Goal: Obtain resource: Obtain resource

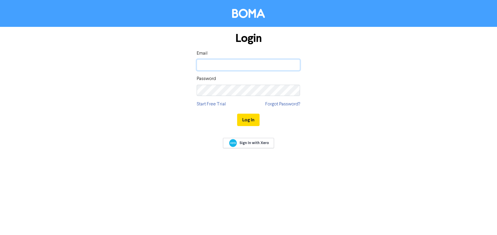
click at [240, 65] on input "email" at bounding box center [248, 64] width 103 height 11
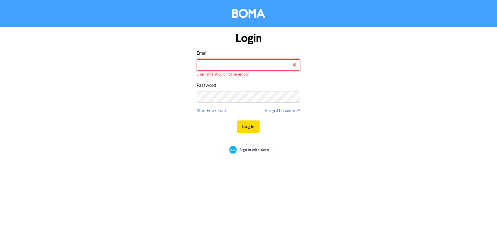
type input "[EMAIL_ADDRESS][DOMAIN_NAME]"
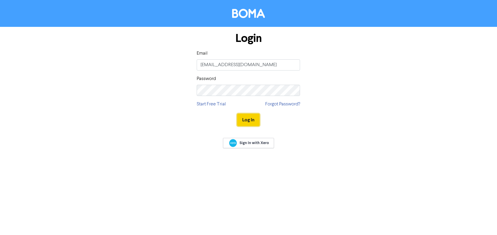
click at [247, 121] on button "Log In" at bounding box center [248, 120] width 22 height 12
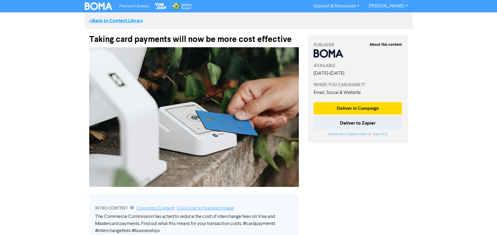
click at [114, 22] on link "<< Back to Content Library" at bounding box center [116, 21] width 54 height 6
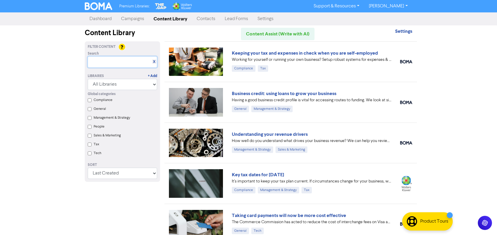
click at [103, 64] on input "text" at bounding box center [122, 61] width 69 height 11
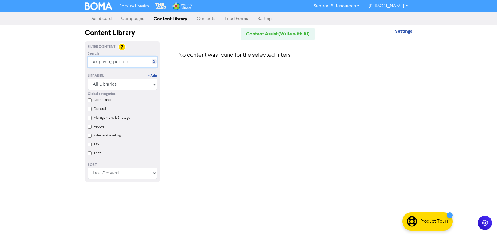
drag, startPoint x: 99, startPoint y: 60, endPoint x: 84, endPoint y: 60, distance: 15.1
click at [84, 60] on div "Search X tax paying people" at bounding box center [122, 59] width 78 height 17
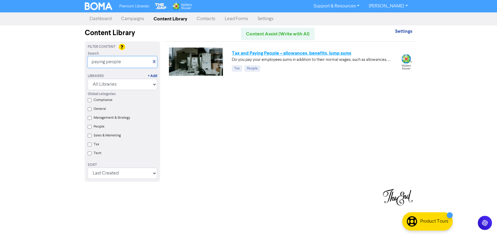
type input "paying people"
click at [276, 52] on link "Tax and Paying People – allowances, benefits, lump sums" at bounding box center [291, 53] width 119 height 6
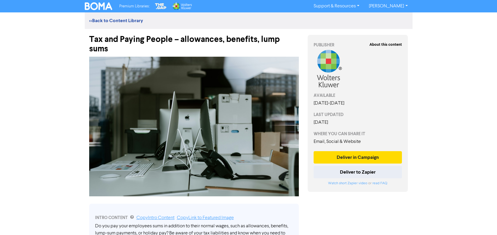
click at [108, 49] on div "Tax and Paying People – allowances, benefits, lump sums" at bounding box center [194, 41] width 210 height 25
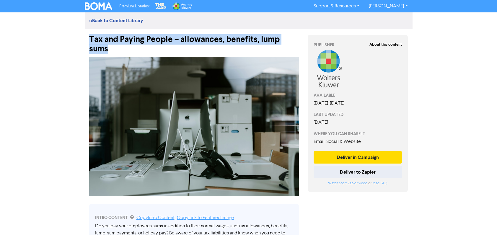
drag, startPoint x: 108, startPoint y: 50, endPoint x: 91, endPoint y: 40, distance: 19.9
click at [91, 40] on div "Tax and Paying People – allowances, benefits, lump sums" at bounding box center [194, 41] width 210 height 25
copy div "Tax and Paying People – allowances, benefits, lump sums"
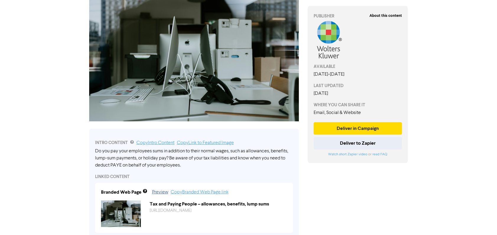
scroll to position [76, 0]
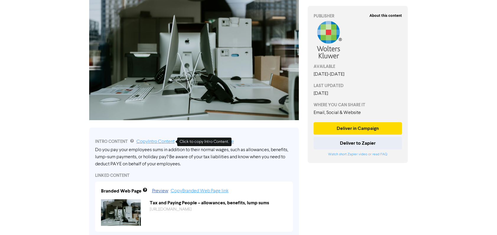
click at [162, 142] on link "Copy Intro Content" at bounding box center [155, 141] width 38 height 5
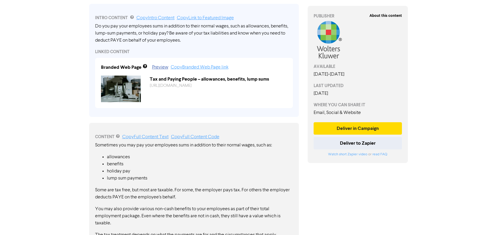
scroll to position [215, 0]
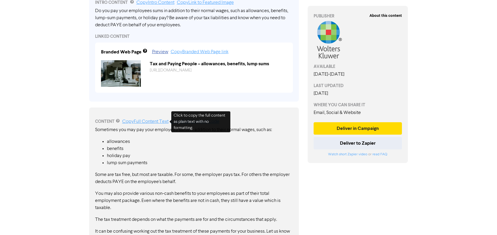
click at [142, 121] on link "Copy Full Content Text" at bounding box center [145, 121] width 46 height 5
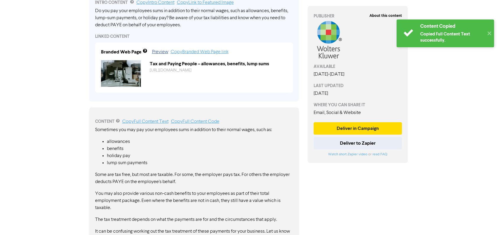
scroll to position [252, 0]
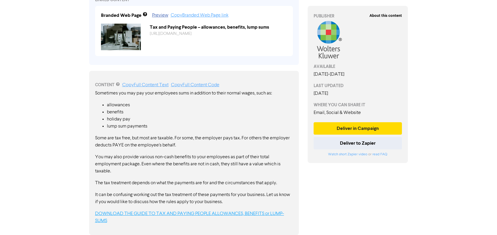
click at [172, 214] on link "DOWNLOAD THE GUIDE TO TAX AND PAYING PEOPLE ALLOWANCES, BENEFITS or LUMP-SUMS" at bounding box center [189, 217] width 189 height 12
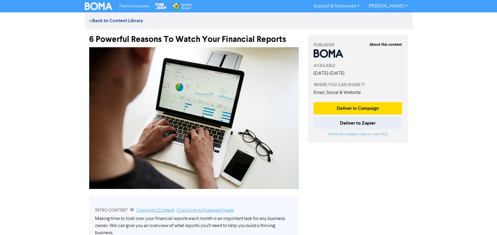
click at [187, 40] on div "6 Powerful Reasons To Watch Your Financial Reports" at bounding box center [194, 36] width 210 height 15
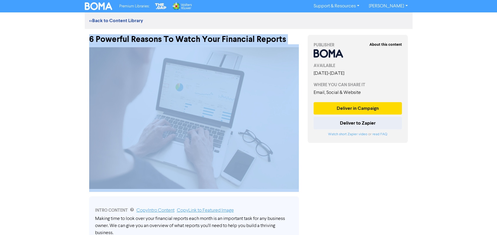
click at [187, 40] on div "6 Powerful Reasons To Watch Your Financial Reports" at bounding box center [194, 36] width 210 height 15
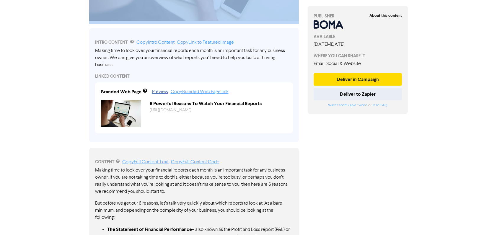
scroll to position [149, 0]
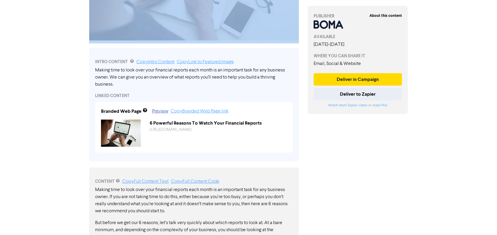
drag, startPoint x: 95, startPoint y: 69, endPoint x: 122, endPoint y: 83, distance: 30.5
click at [122, 83] on div "Making time to look over your financial reports each month is an important task…" at bounding box center [194, 77] width 198 height 21
drag, startPoint x: 117, startPoint y: 84, endPoint x: 95, endPoint y: 75, distance: 23.3
click at [95, 75] on div "Making time to look over your financial reports each month is an important task…" at bounding box center [194, 77] width 198 height 21
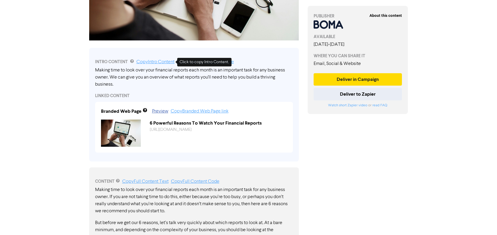
click at [157, 60] on link "Copy Intro Content" at bounding box center [155, 62] width 38 height 5
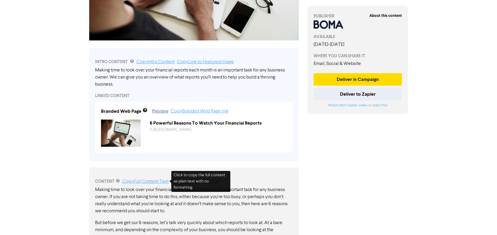
click at [152, 182] on link "Copy Full Content Text" at bounding box center [145, 181] width 46 height 5
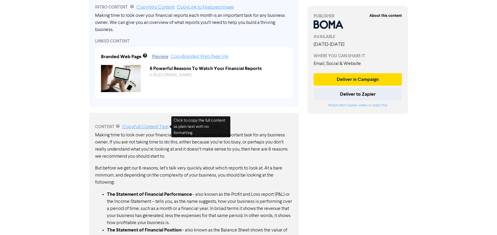
scroll to position [0, 0]
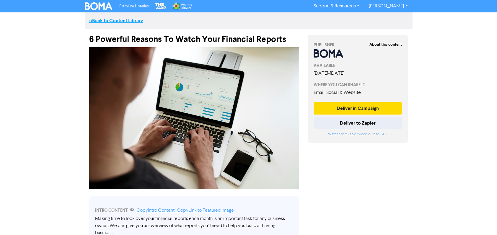
click at [98, 19] on link "<< Back to Content Library" at bounding box center [116, 21] width 54 height 6
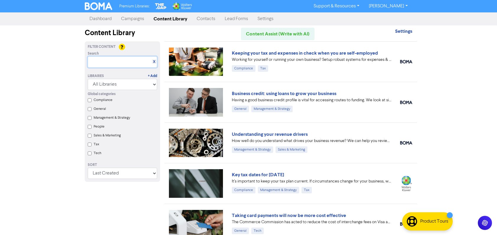
click at [104, 61] on input "text" at bounding box center [122, 61] width 69 height 11
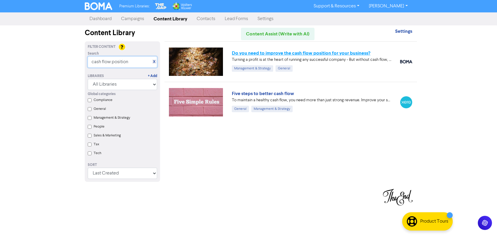
type input "cash flow position"
click at [273, 54] on link "Do you need to improve the cash flow position for your business?" at bounding box center [301, 53] width 139 height 6
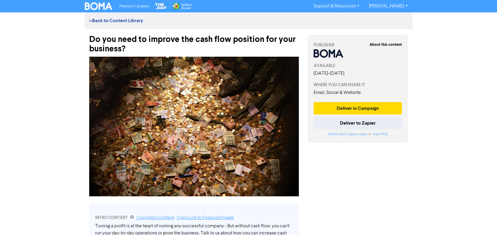
click at [125, 48] on div "Do you need to improve the cash flow position for your business?" at bounding box center [194, 41] width 210 height 25
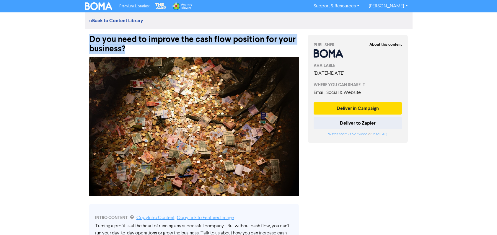
drag, startPoint x: 125, startPoint y: 48, endPoint x: 87, endPoint y: 40, distance: 39.0
click at [87, 40] on div "Do you need to improve the cash flow position for your business?" at bounding box center [194, 41] width 219 height 25
copy div "Do you need to improve the cash flow position for your business?"
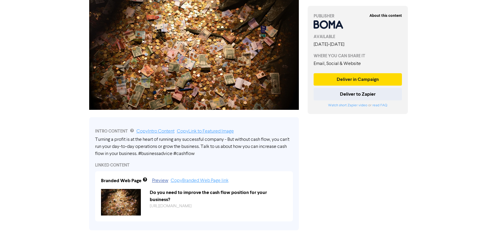
scroll to position [90, 0]
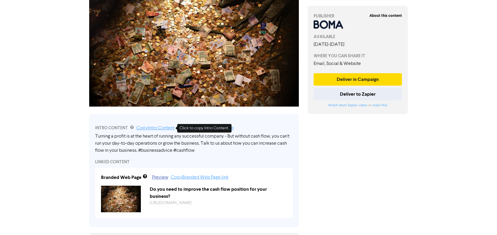
click at [149, 128] on link "Copy Intro Content" at bounding box center [155, 128] width 38 height 5
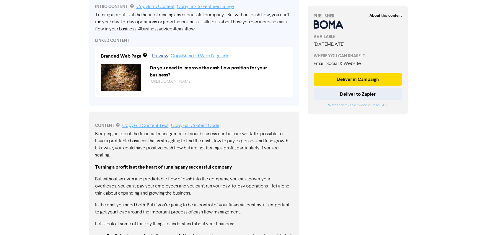
scroll to position [146, 0]
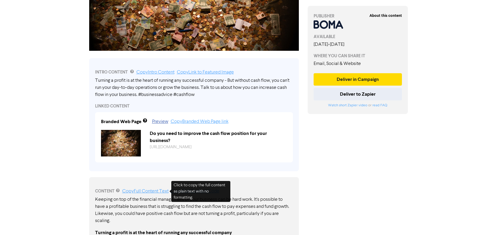
click at [152, 191] on link "Copy Full Content Text" at bounding box center [145, 191] width 46 height 5
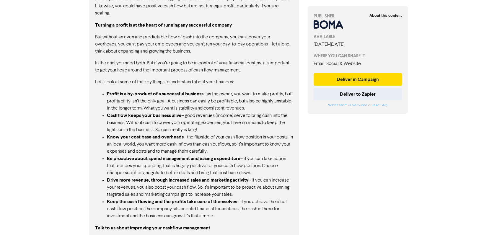
scroll to position [413, 0]
